Goal: Consume media (video, audio)

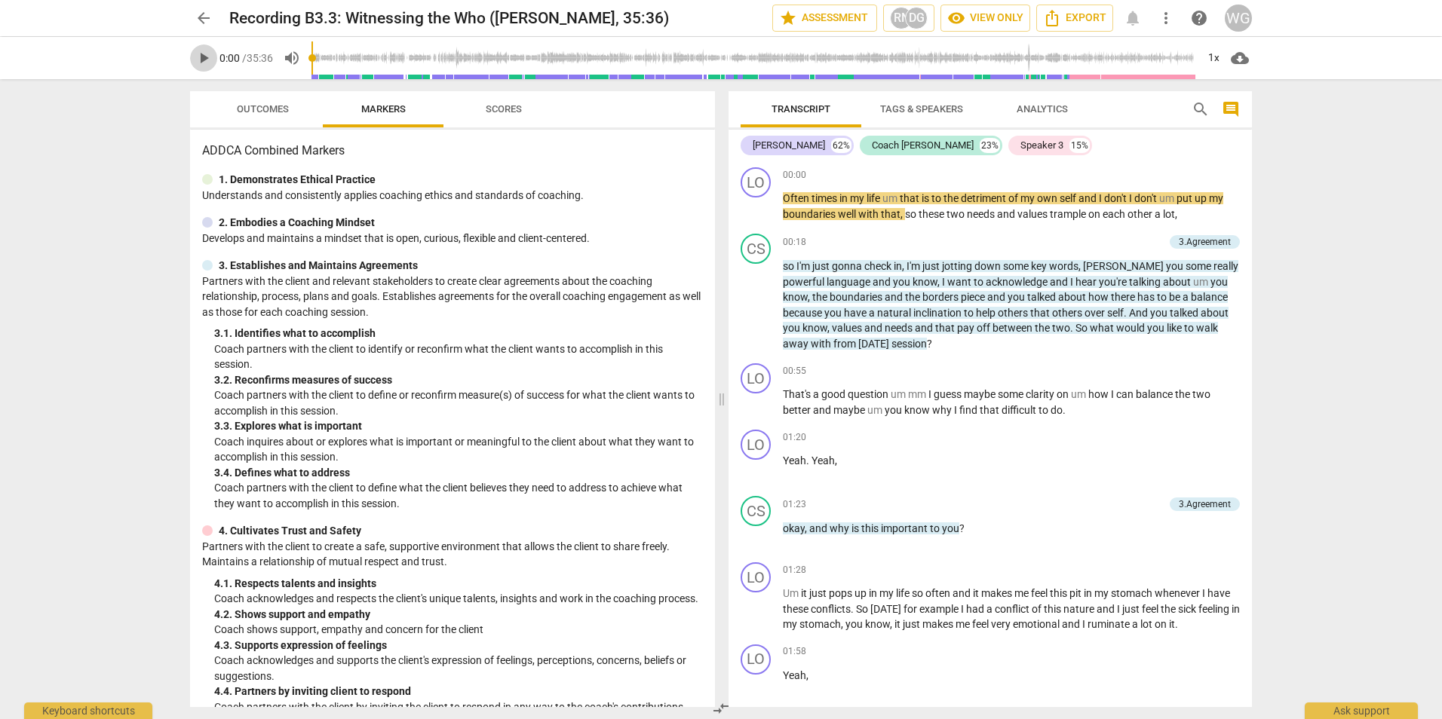
click at [205, 59] on span "play_arrow" at bounding box center [204, 58] width 18 height 18
click at [204, 58] on span "pause" at bounding box center [204, 58] width 18 height 18
click at [205, 63] on span "play_arrow" at bounding box center [204, 58] width 18 height 18
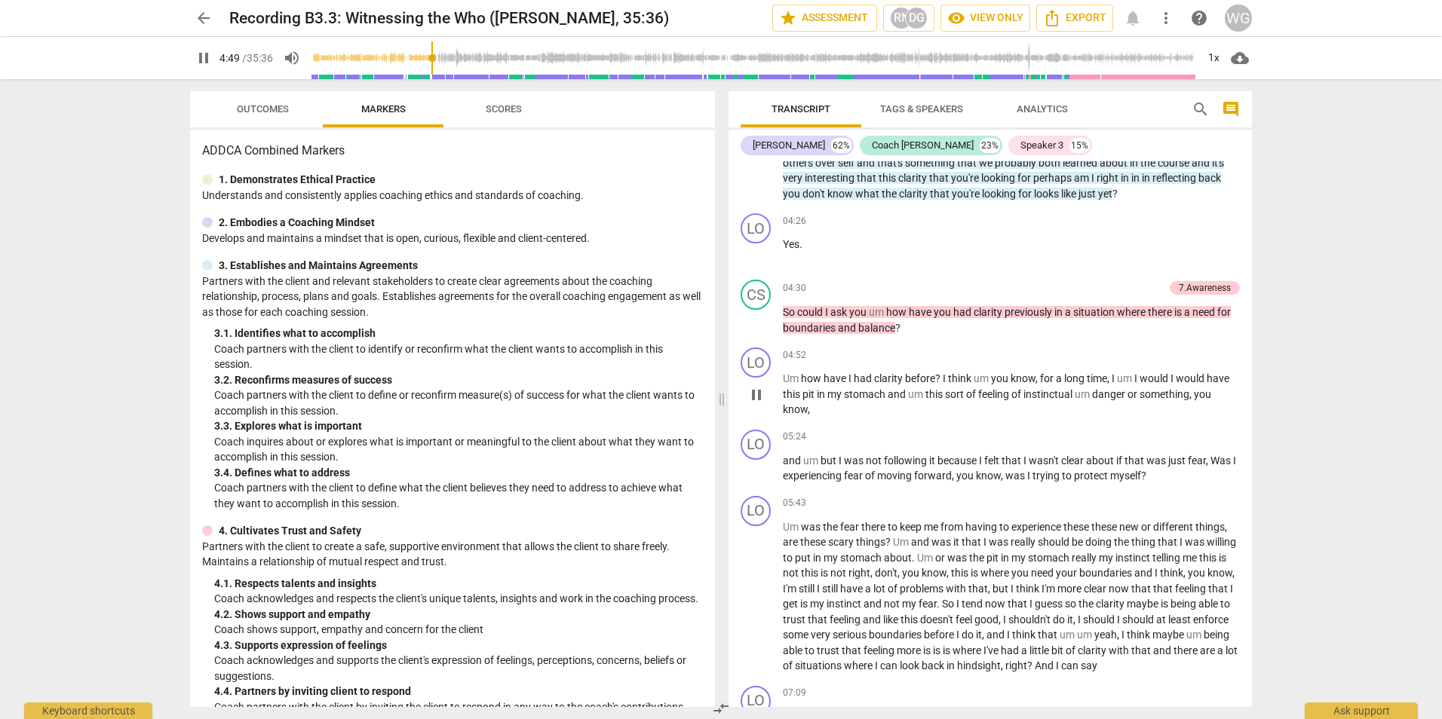
scroll to position [980, 0]
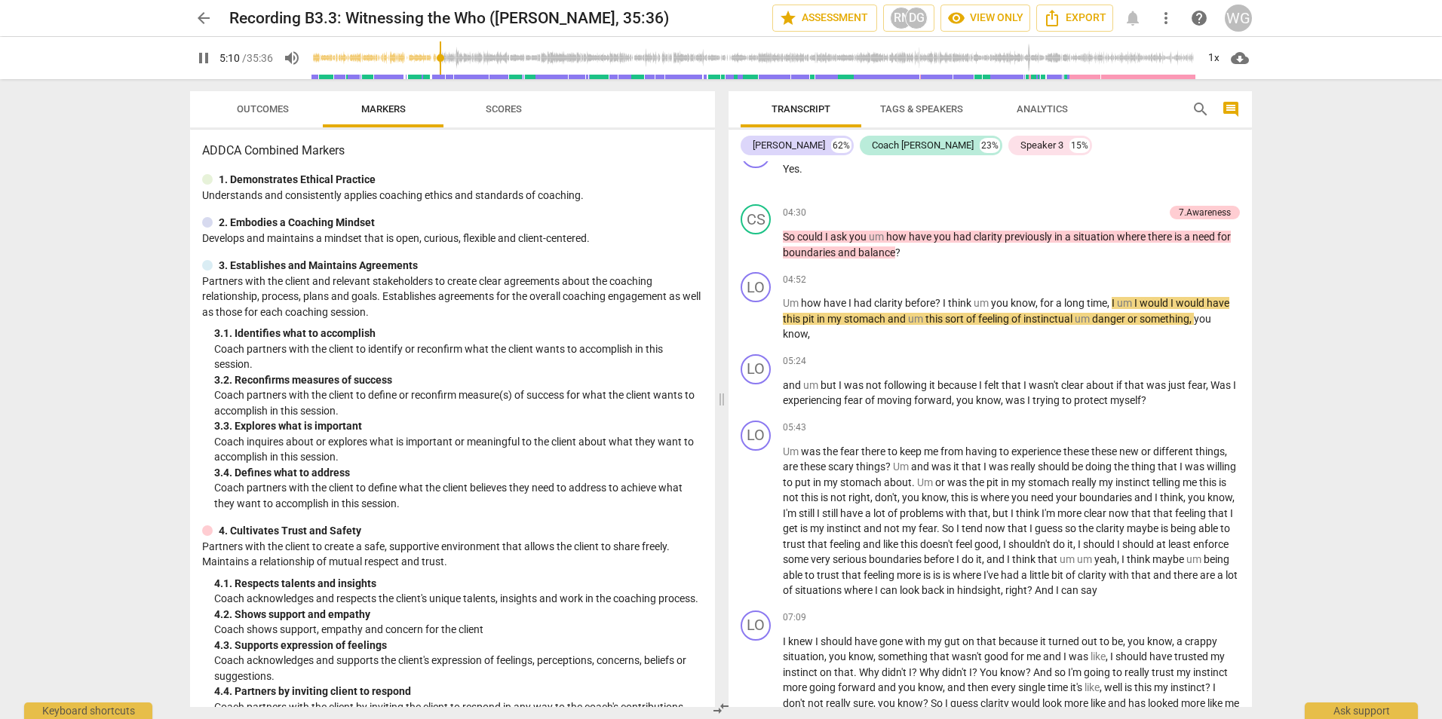
click at [247, 109] on span "Outcomes" at bounding box center [263, 108] width 52 height 11
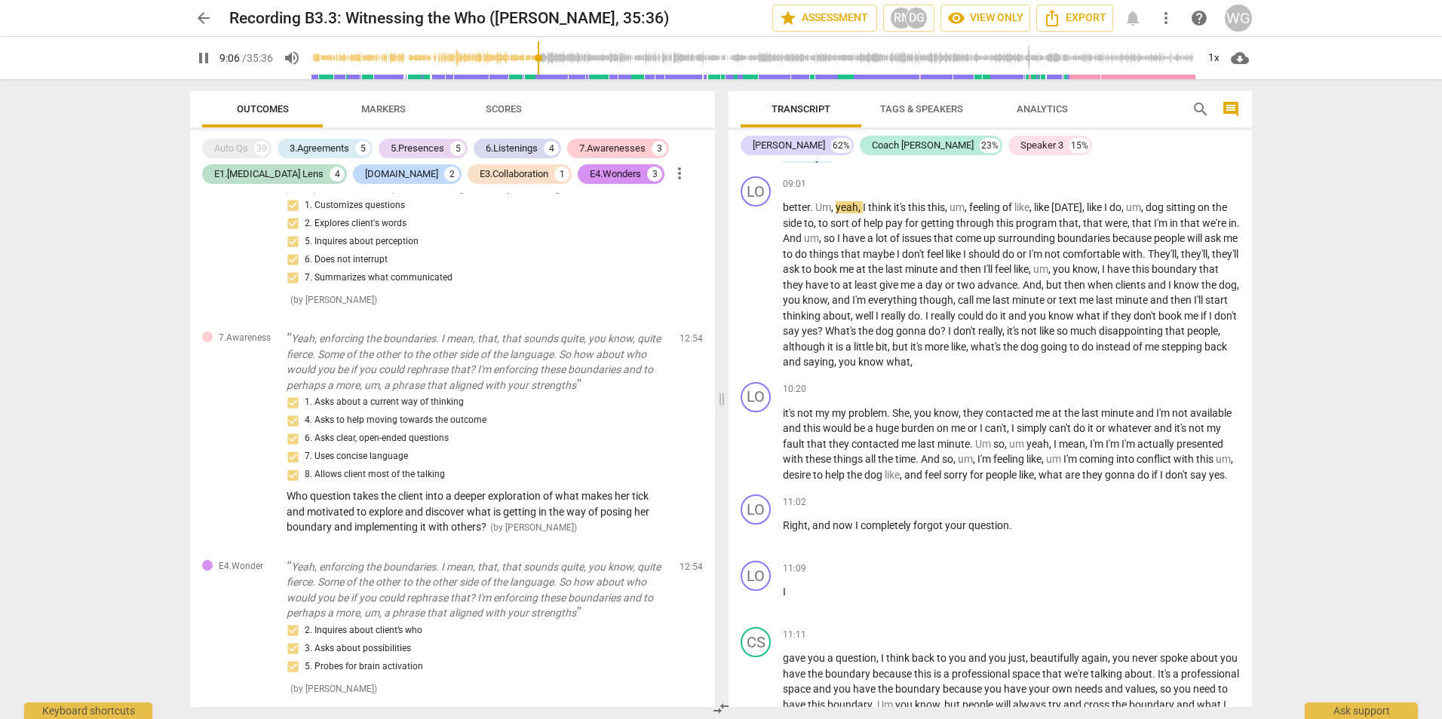
scroll to position [1883, 0]
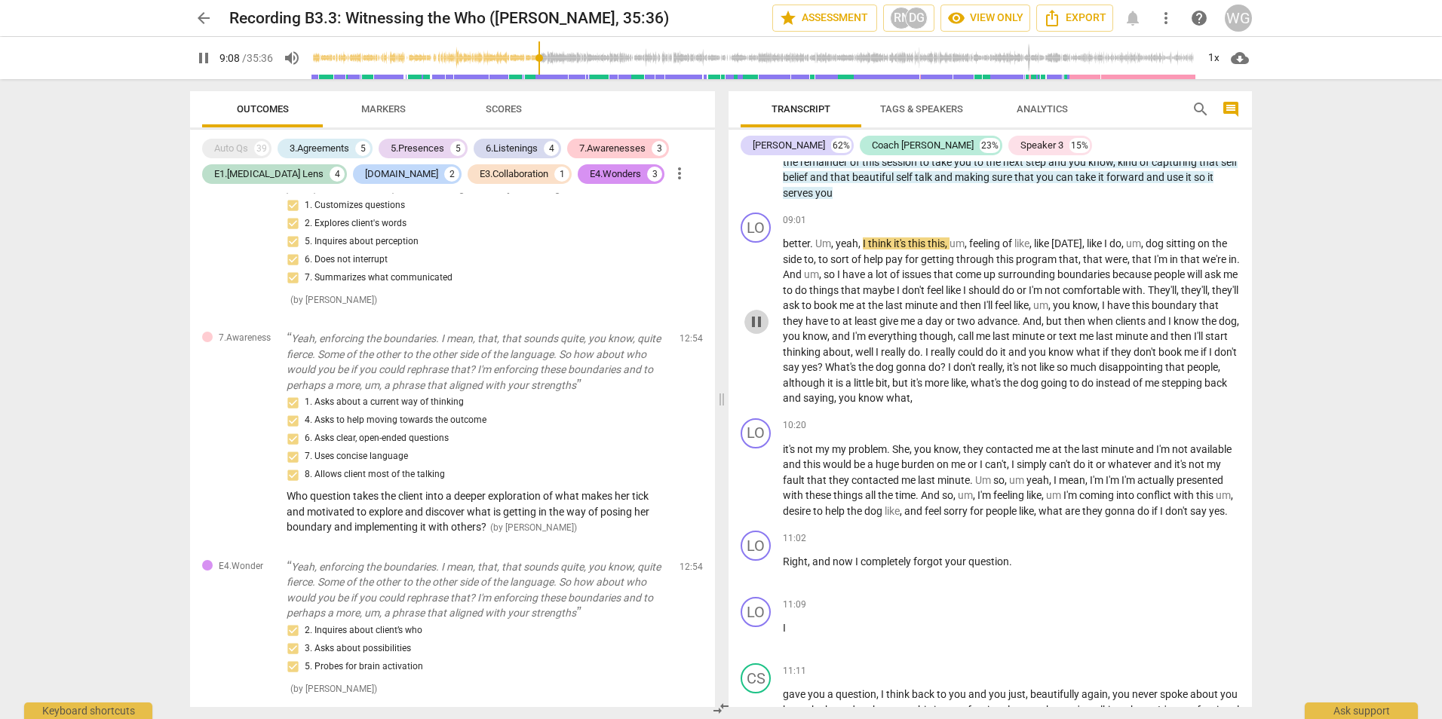
click at [750, 320] on span "pause" at bounding box center [756, 322] width 18 height 18
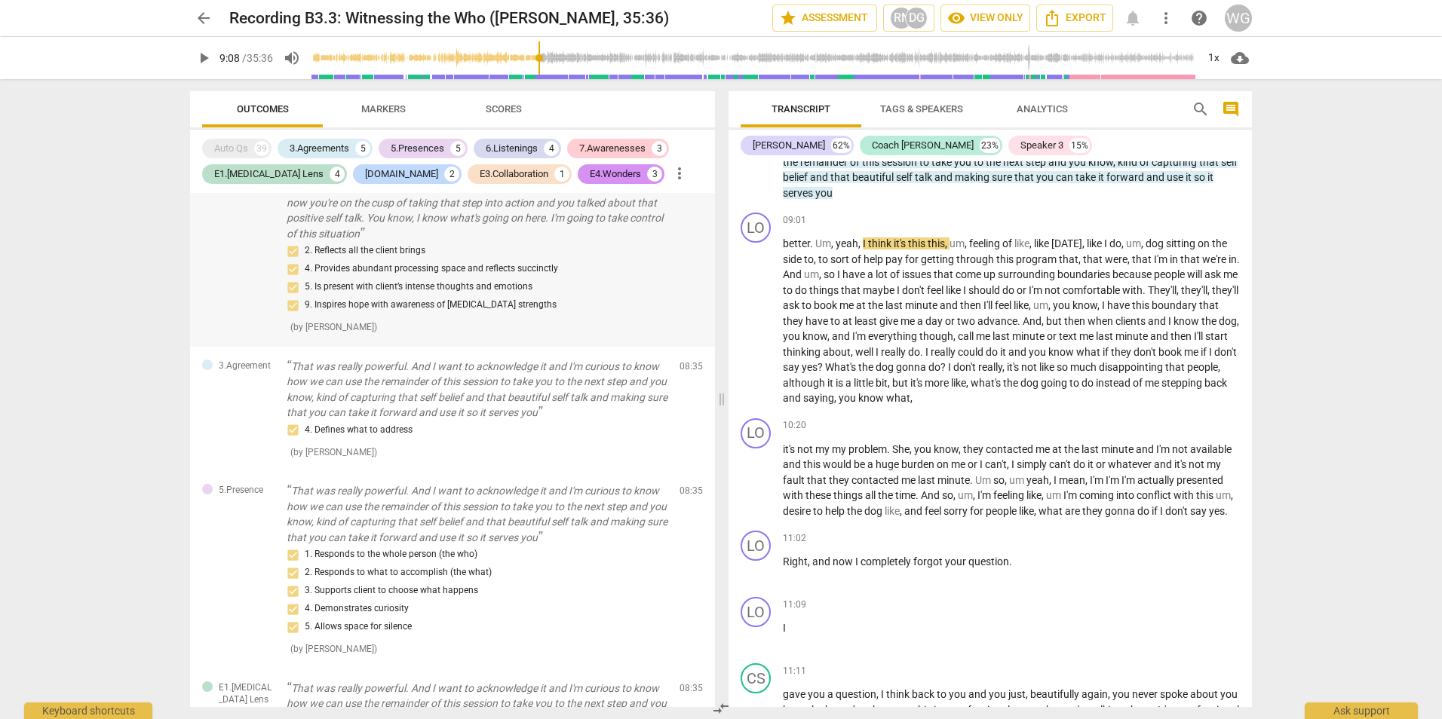
scroll to position [2111, 0]
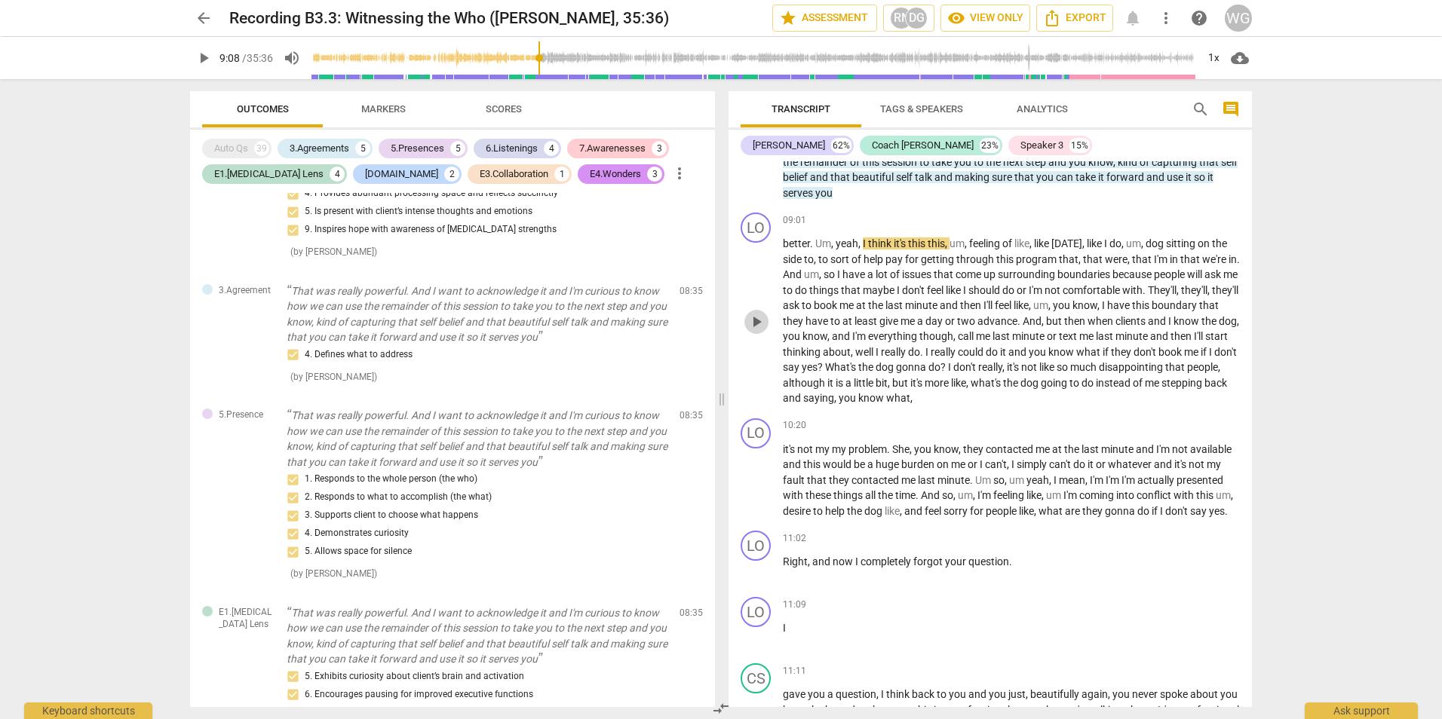
click at [755, 327] on span "play_arrow" at bounding box center [756, 322] width 18 height 18
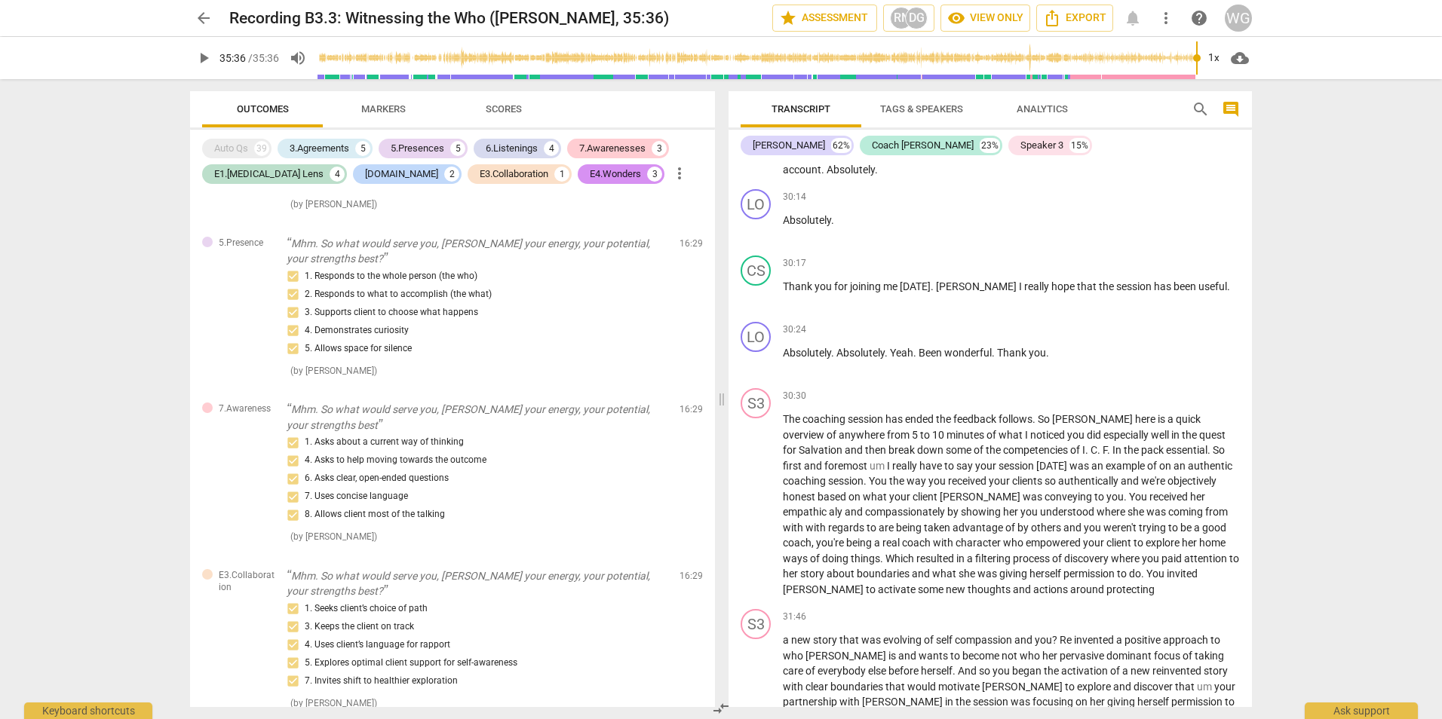
scroll to position [7193, 0]
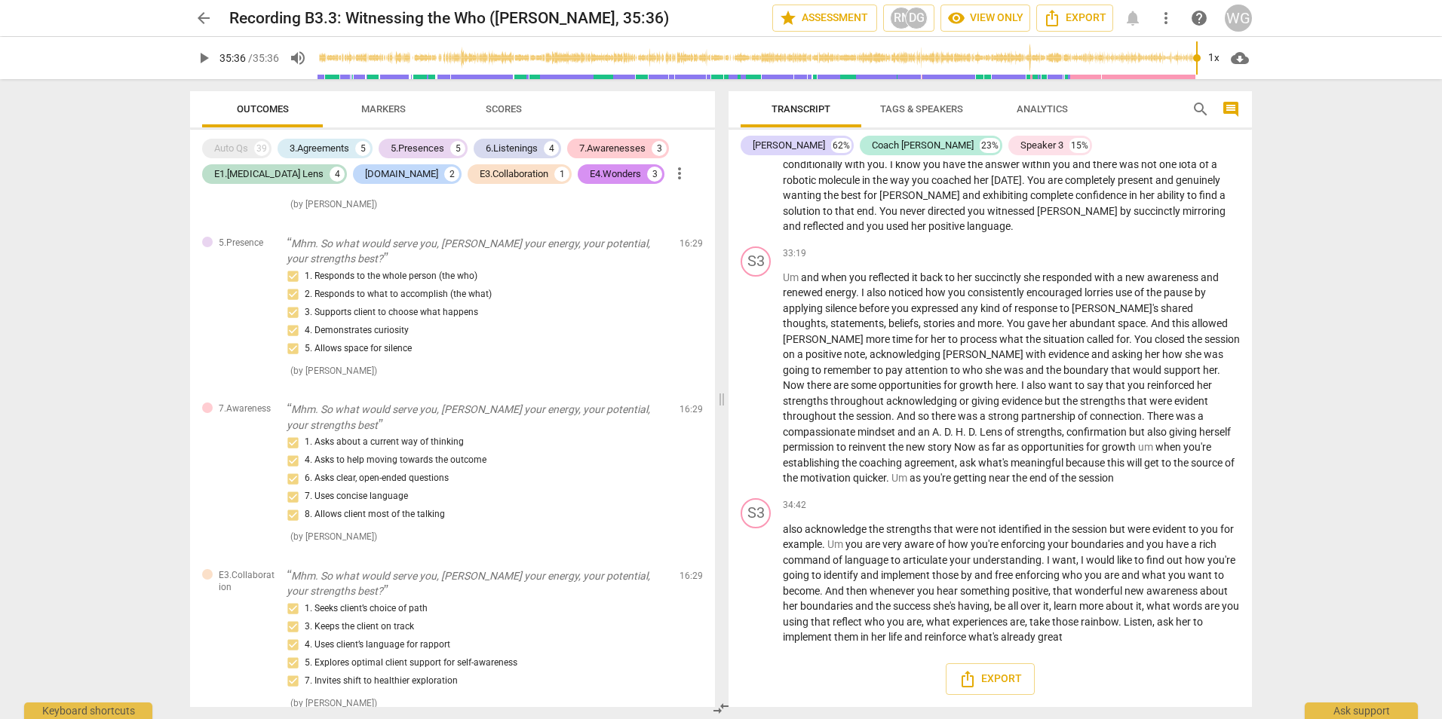
type input "2136"
